Goal: Find specific page/section: Find specific page/section

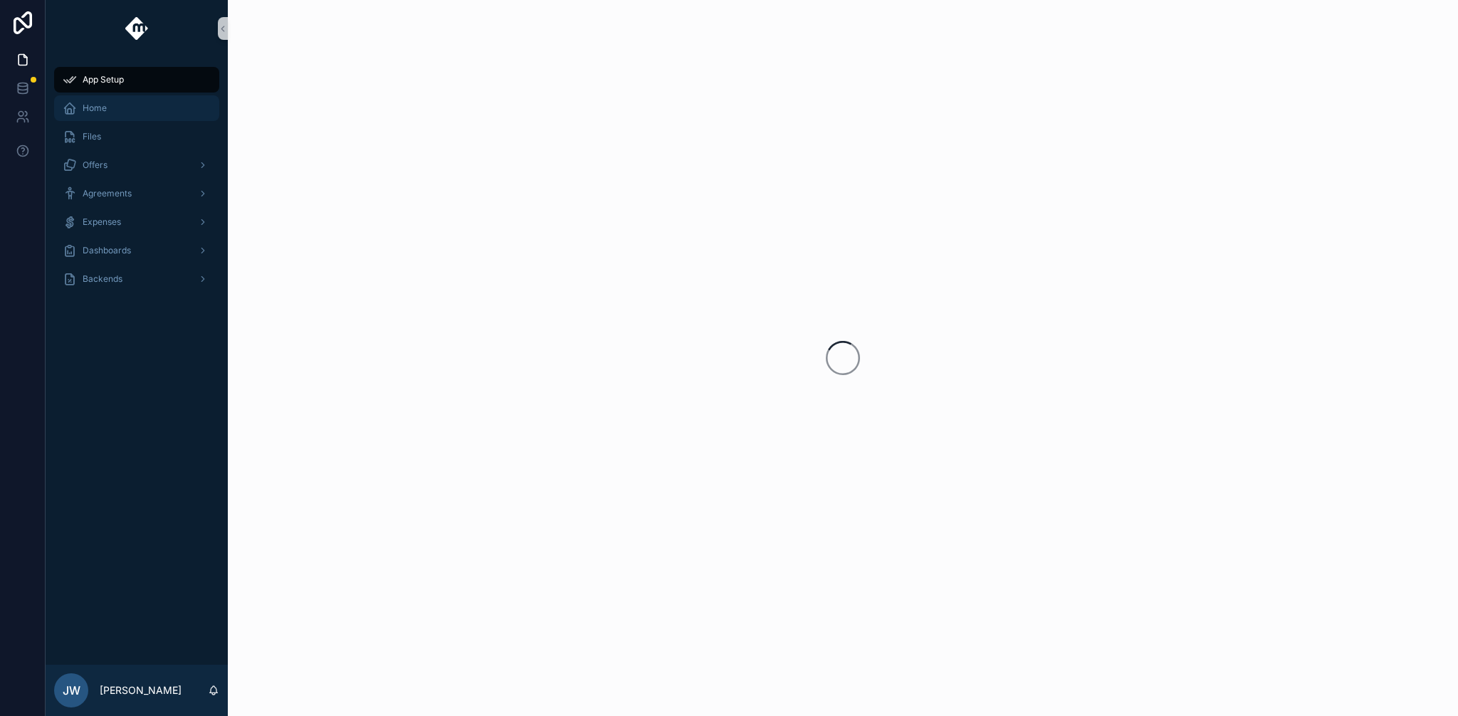
click at [115, 107] on div "Home" at bounding box center [137, 108] width 148 height 23
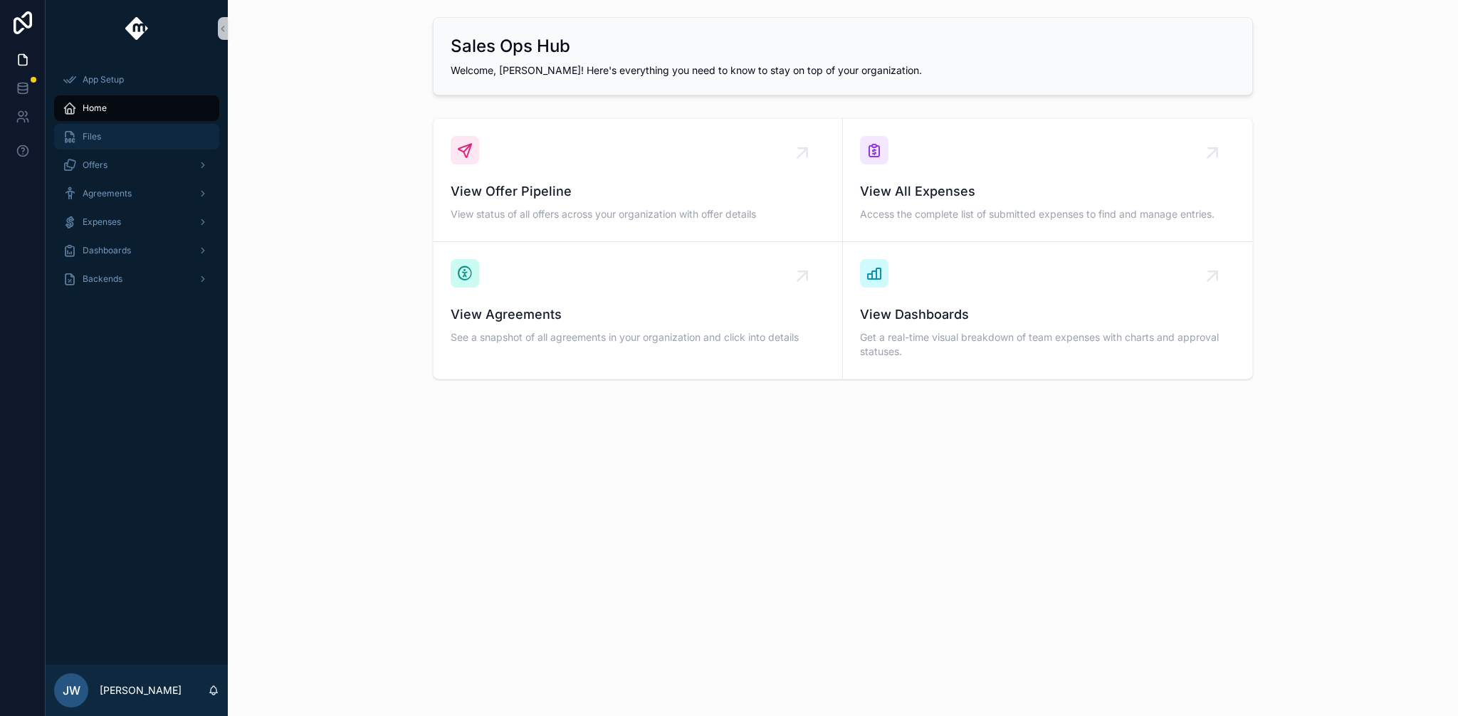
click at [133, 137] on div "Files" at bounding box center [137, 136] width 148 height 23
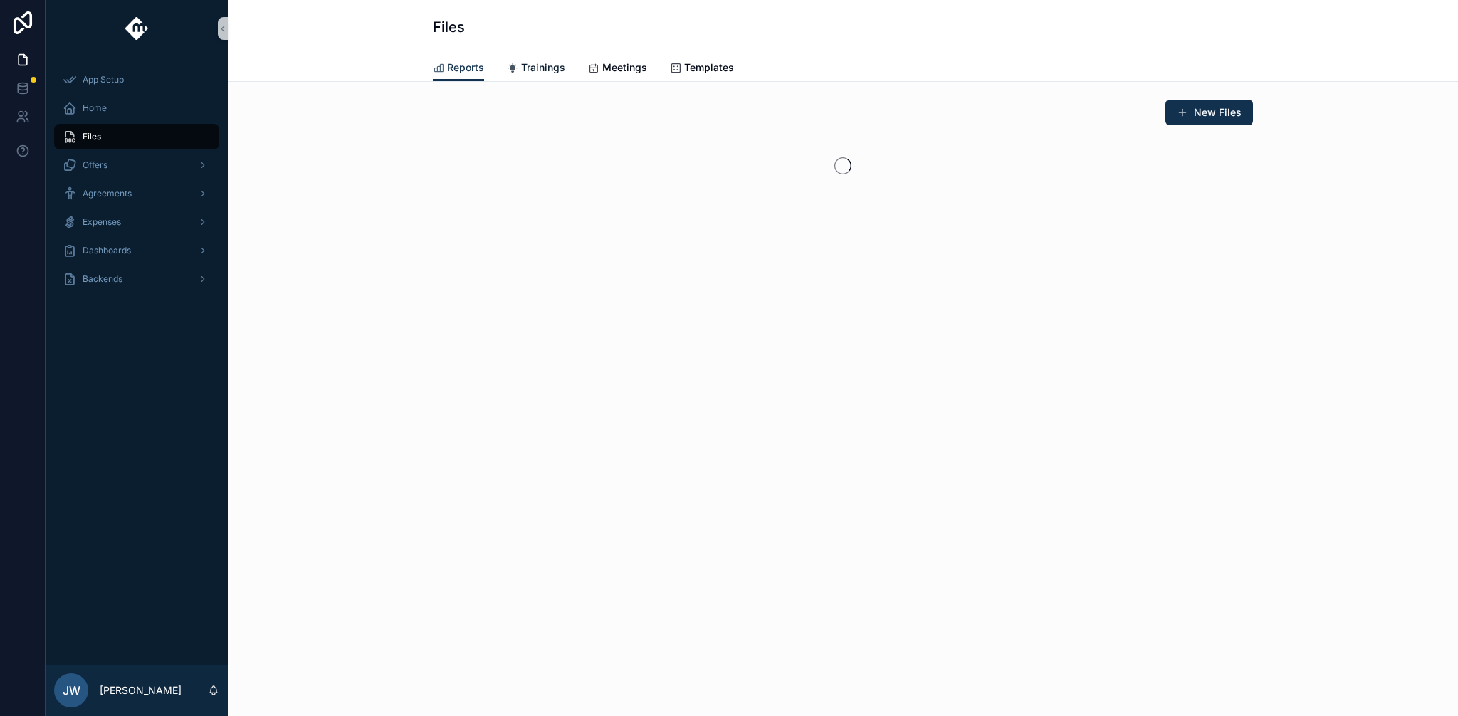
click at [540, 57] on link "Trainings" at bounding box center [536, 69] width 58 height 28
click at [625, 64] on span "Meetings" at bounding box center [624, 67] width 45 height 14
click at [727, 63] on span "Templates" at bounding box center [709, 67] width 50 height 14
click at [195, 161] on div "scrollable content" at bounding box center [201, 165] width 19 height 23
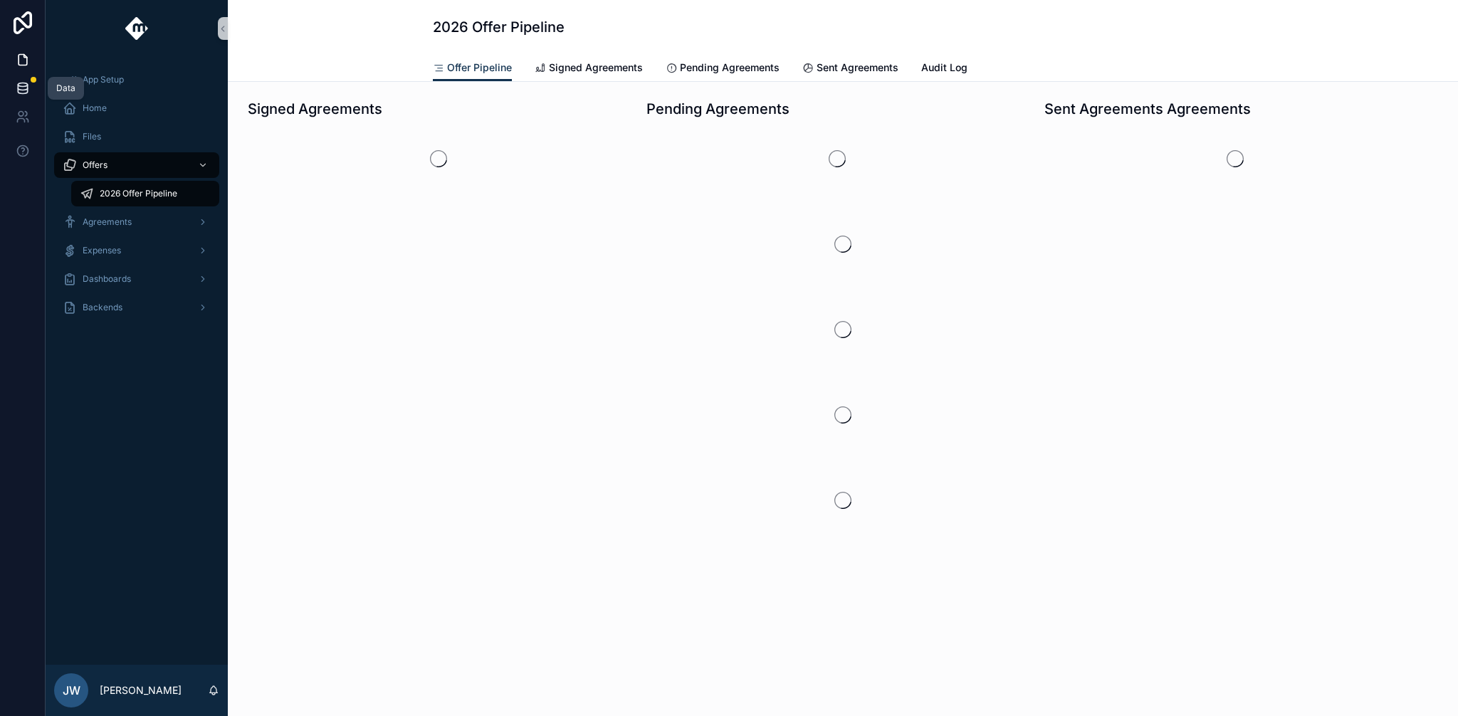
click at [27, 88] on icon at bounding box center [22, 91] width 9 height 6
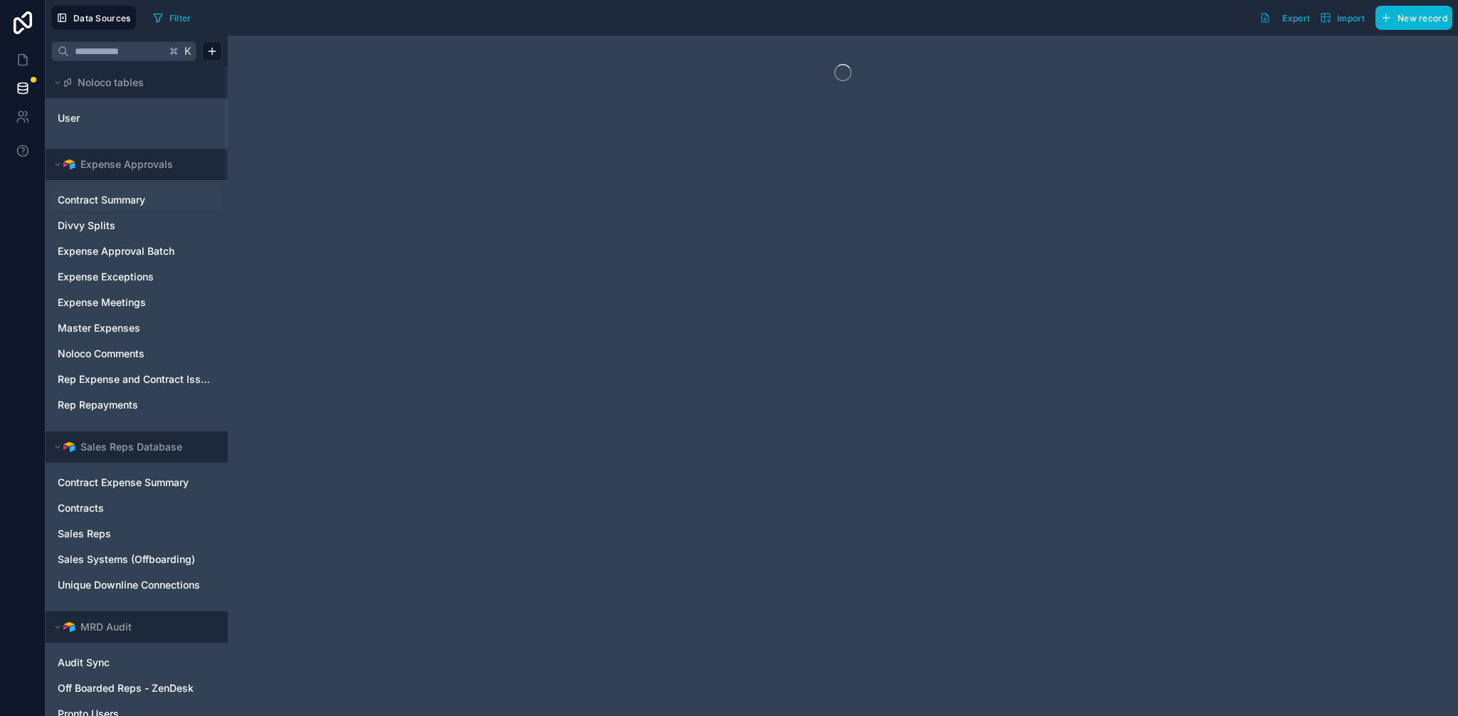
click at [129, 195] on span "Contract Summary" at bounding box center [102, 200] width 88 height 14
click at [121, 229] on link "Divvy Splits" at bounding box center [135, 225] width 155 height 14
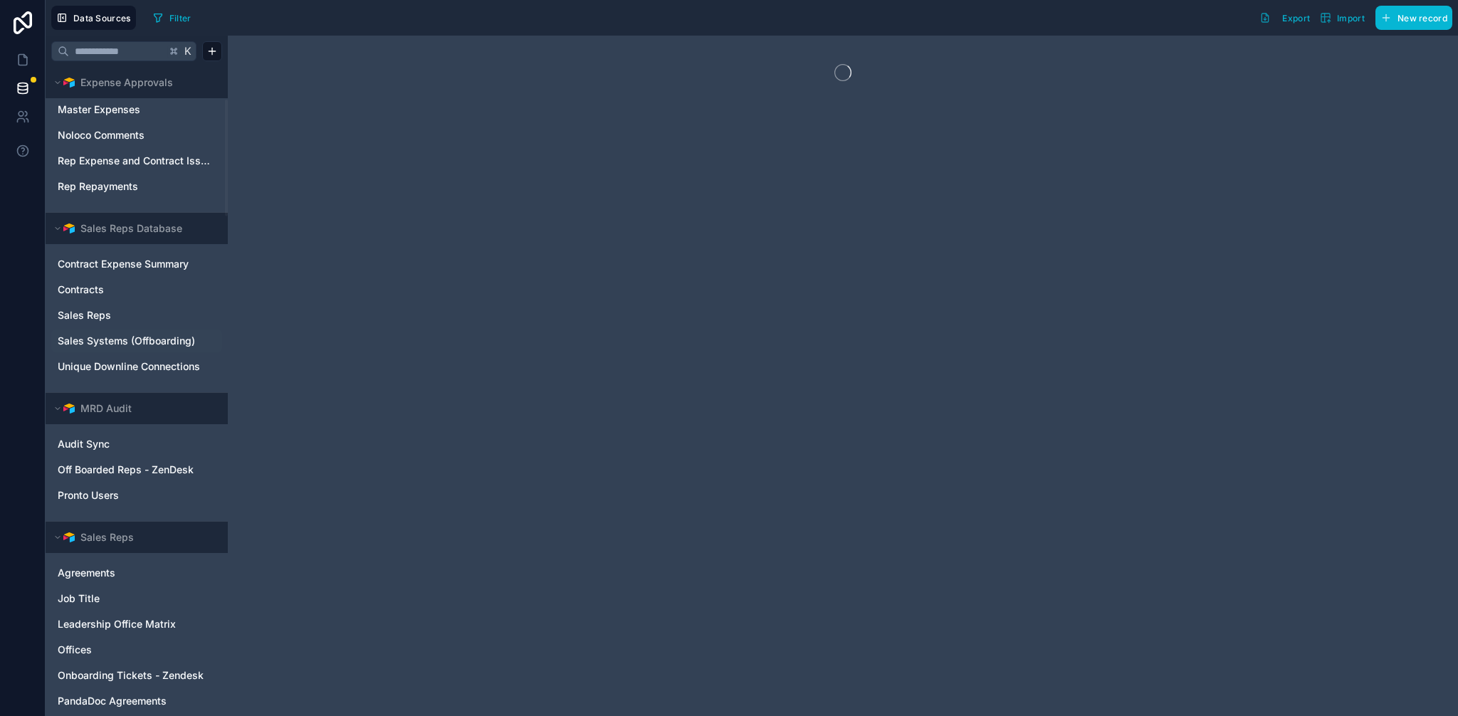
scroll to position [221, 0]
click at [122, 295] on div "Contracts" at bounding box center [136, 286] width 171 height 23
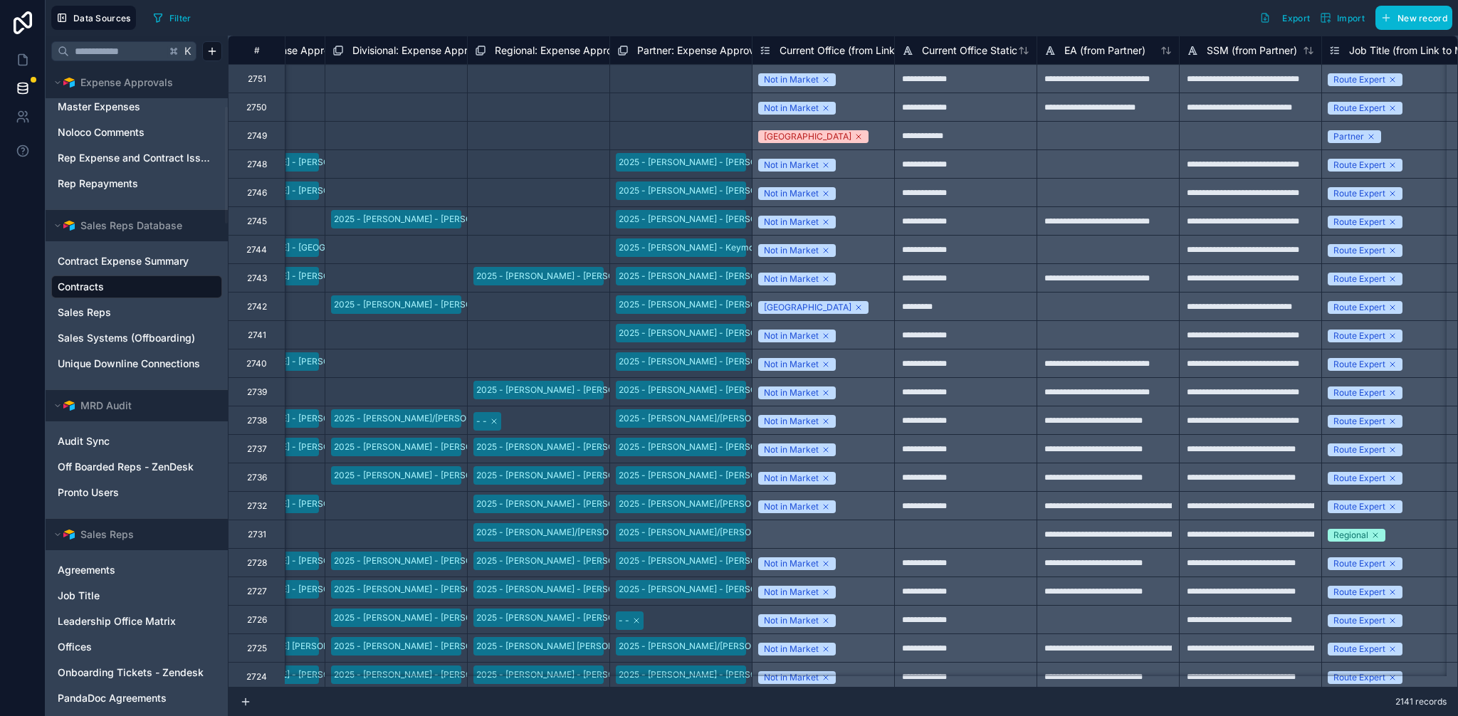
scroll to position [0, 9924]
